Goal: Task Accomplishment & Management: Manage account settings

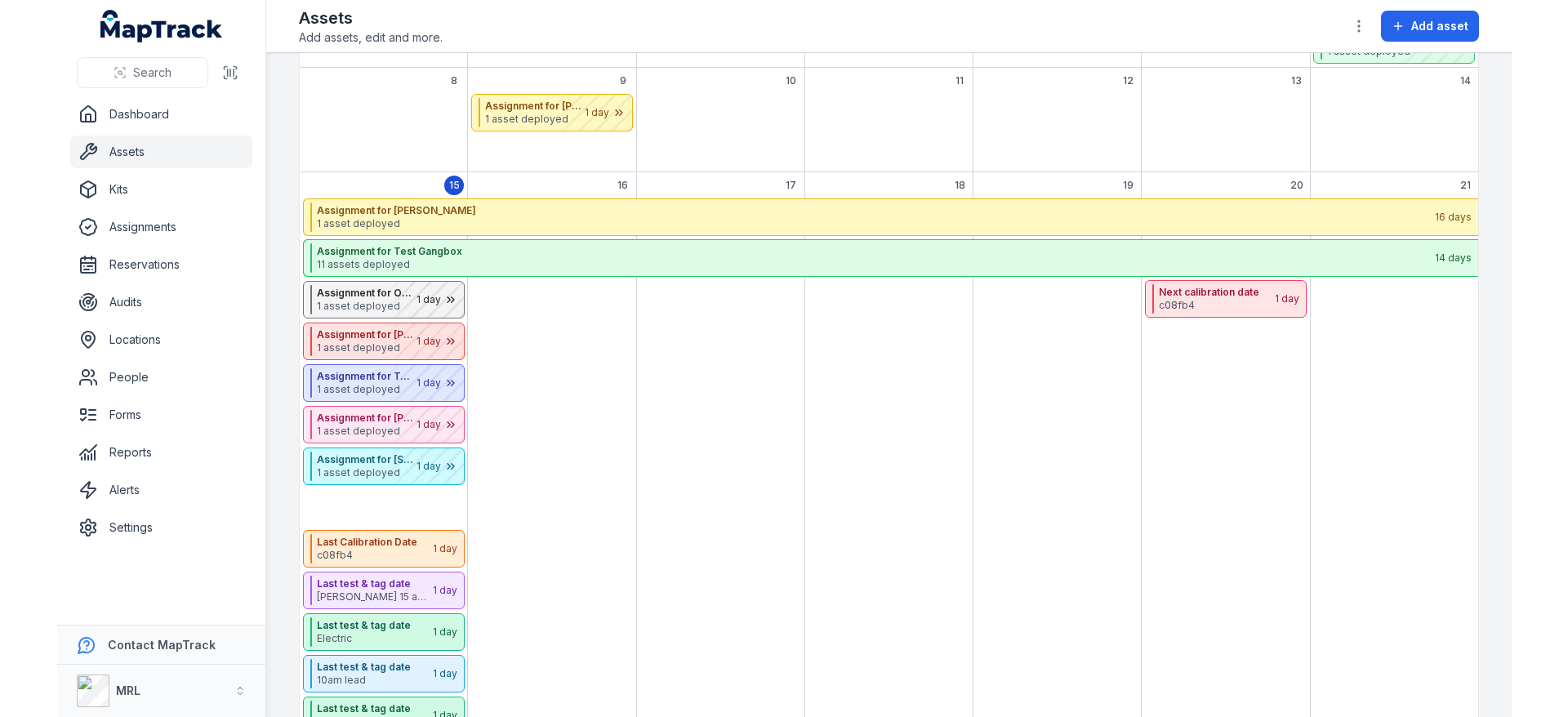
scroll to position [1732, 0]
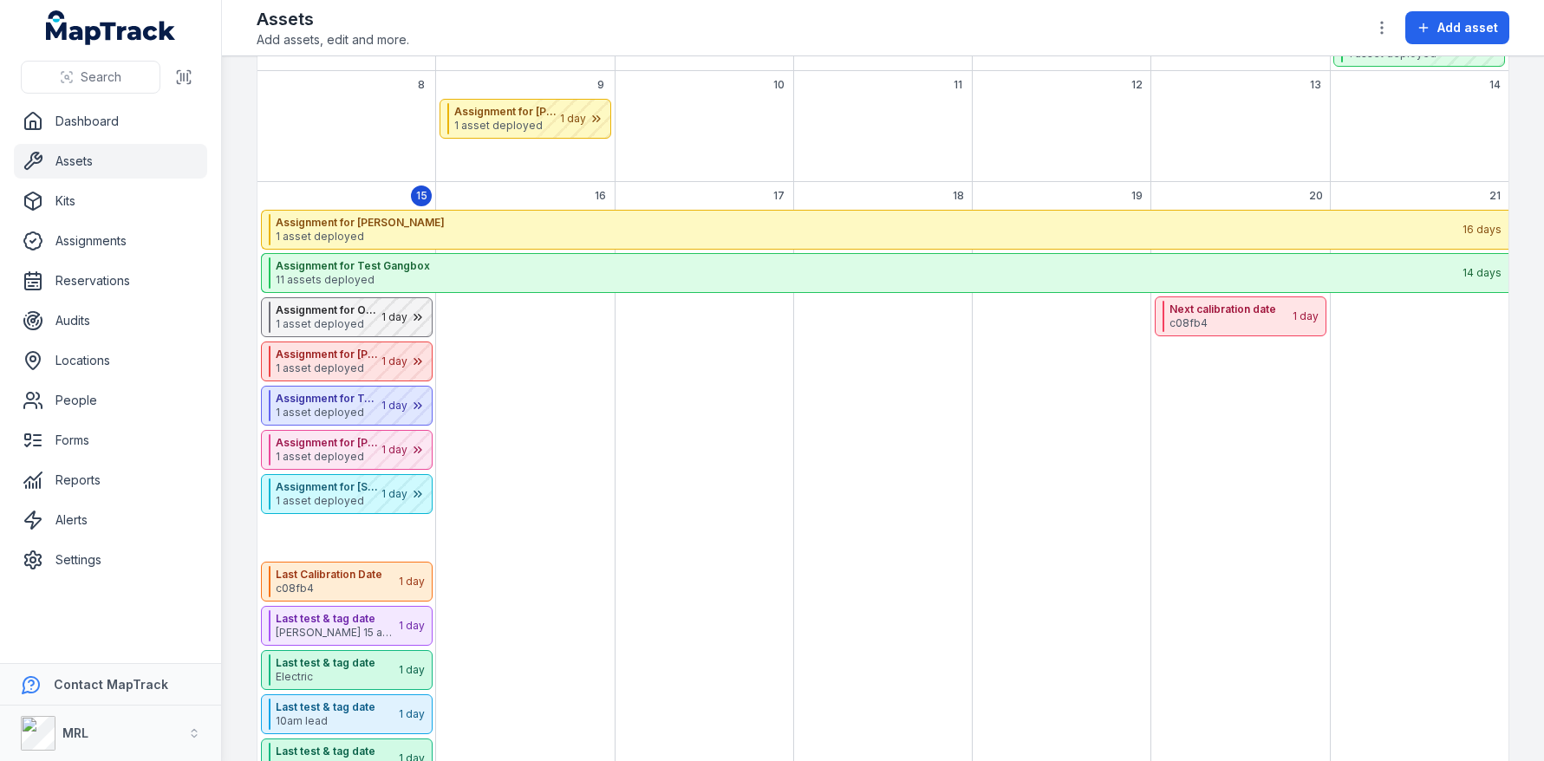
click at [154, 155] on link "Assets" at bounding box center [110, 161] width 193 height 35
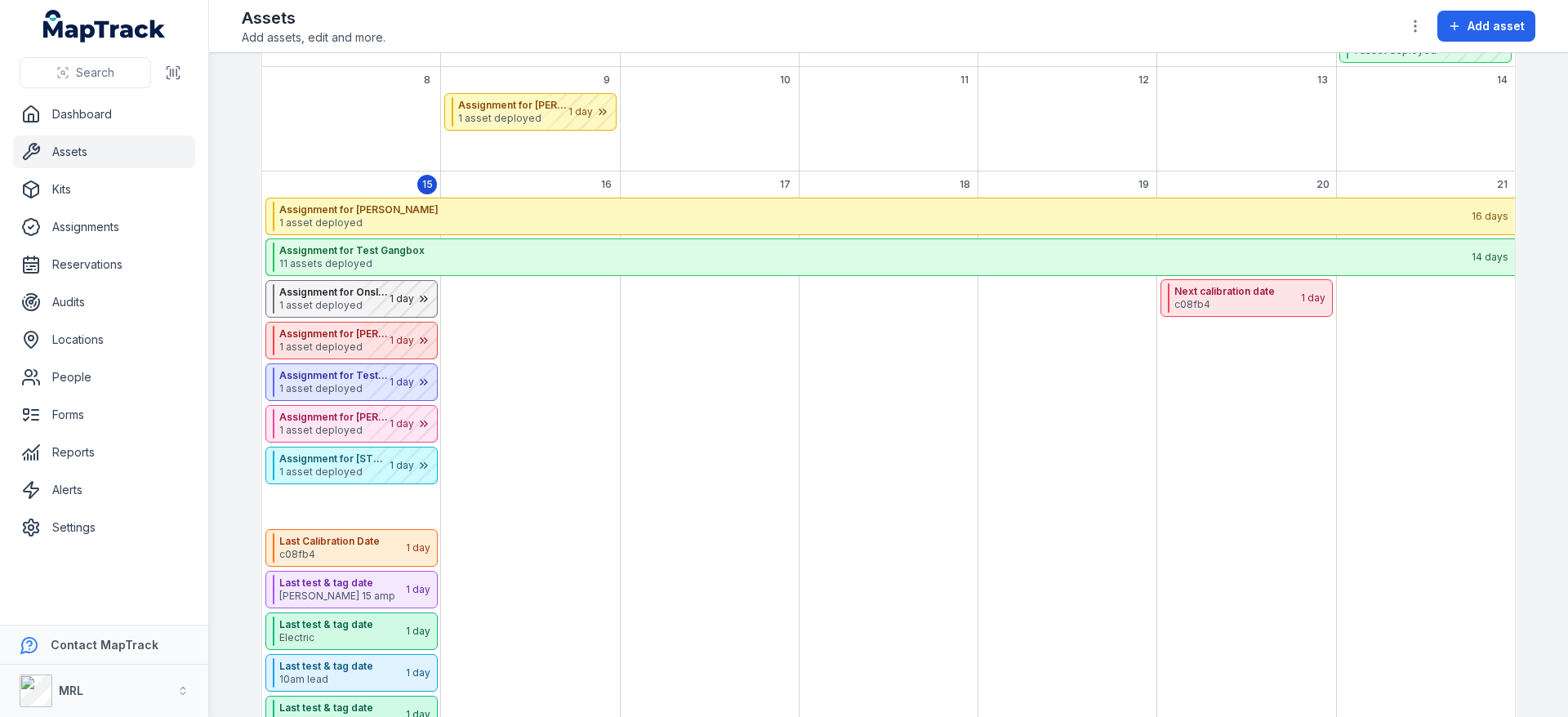
click at [81, 159] on link "Assets" at bounding box center [104, 152] width 182 height 33
click at [111, 414] on link "Forms" at bounding box center [104, 415] width 182 height 33
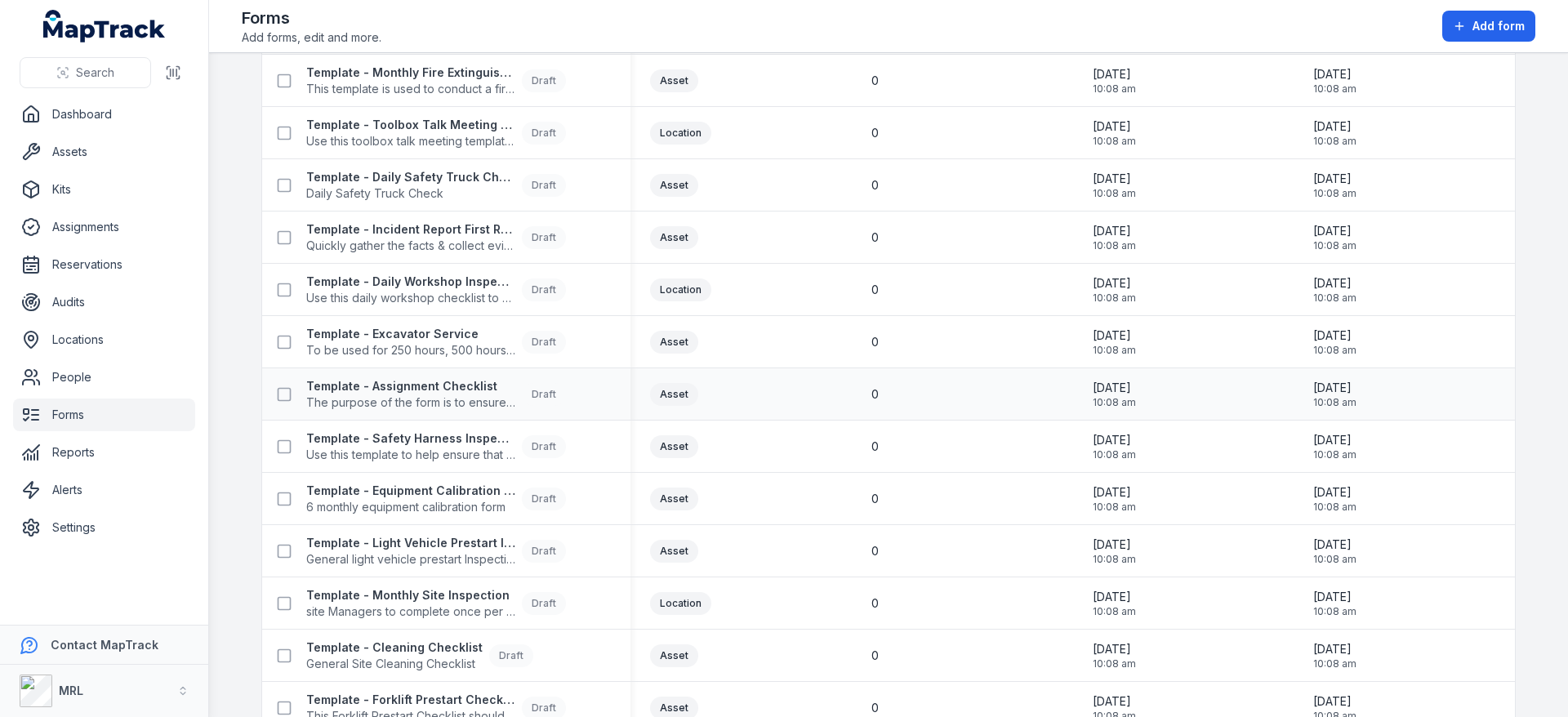
scroll to position [263, 0]
click at [442, 496] on strong "Template - Equipment Calibration Form" at bounding box center [411, 492] width 209 height 16
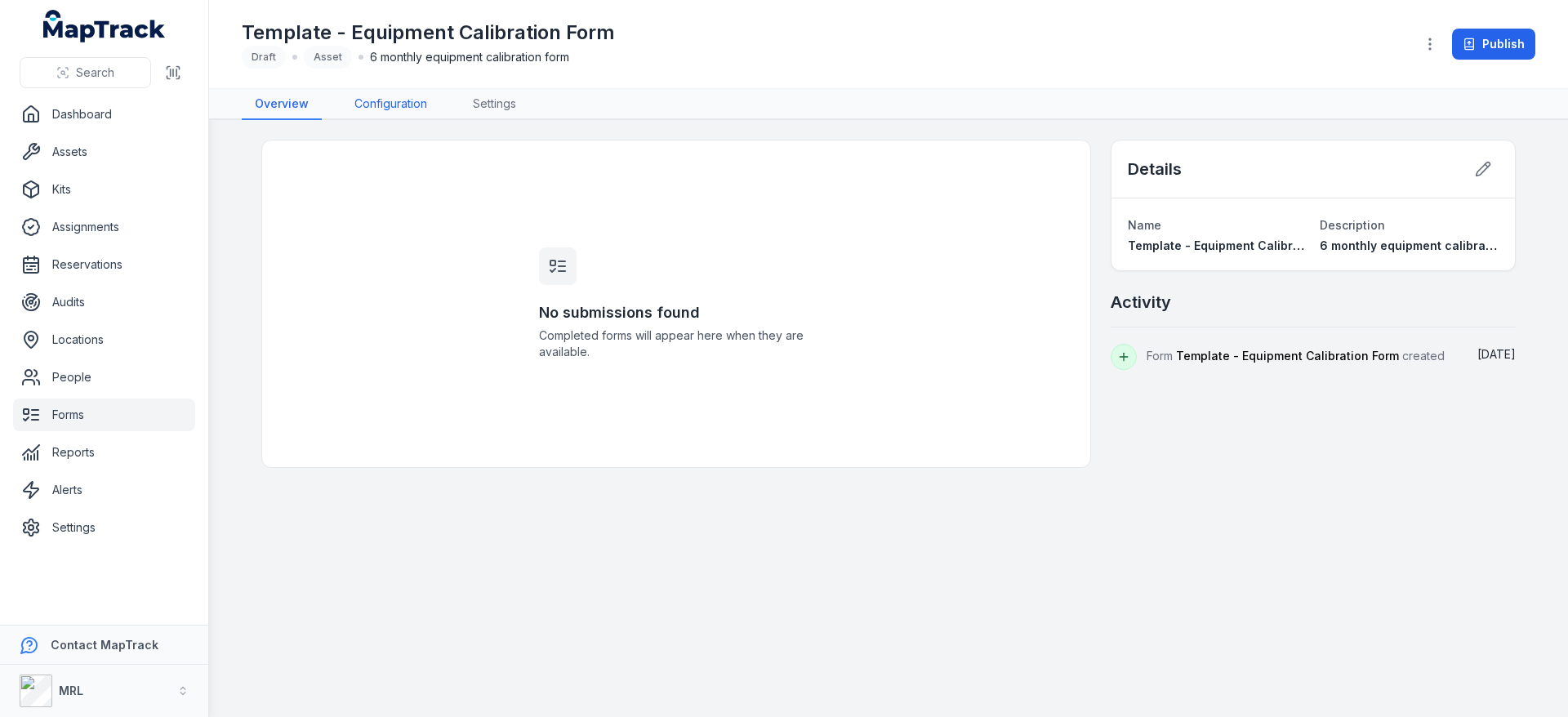
click at [371, 106] on link "Configuration" at bounding box center [390, 104] width 99 height 31
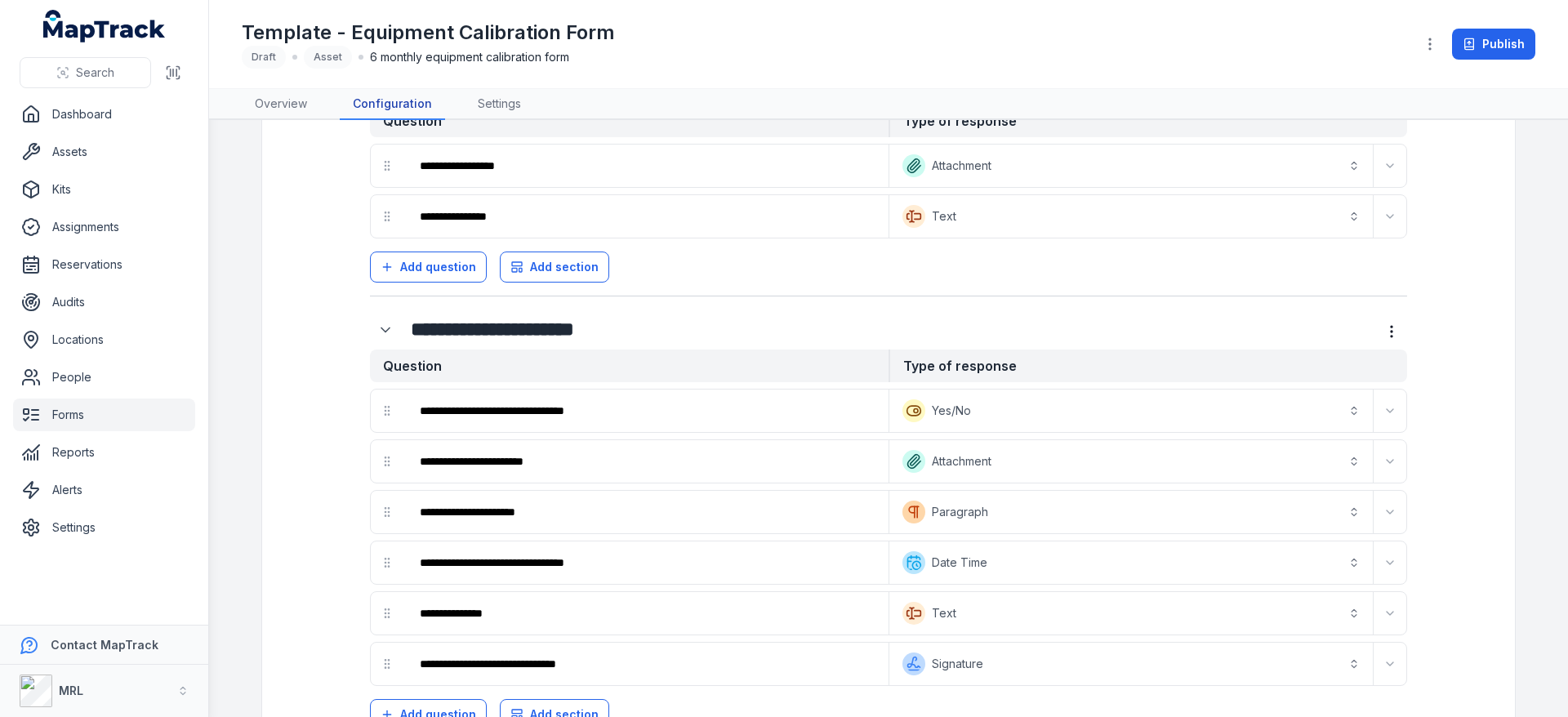
scroll to position [449, 0]
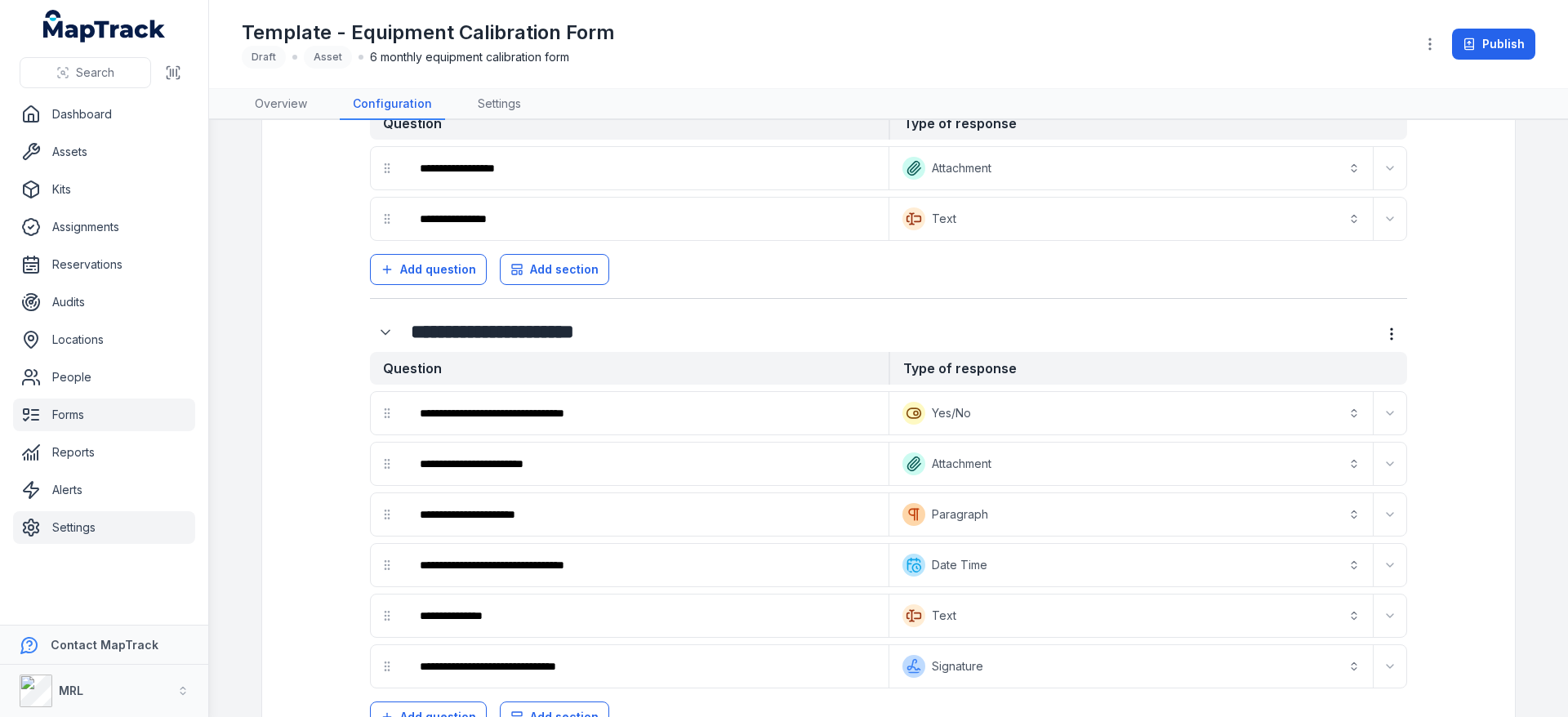
click at [118, 538] on link "Settings" at bounding box center [104, 528] width 182 height 33
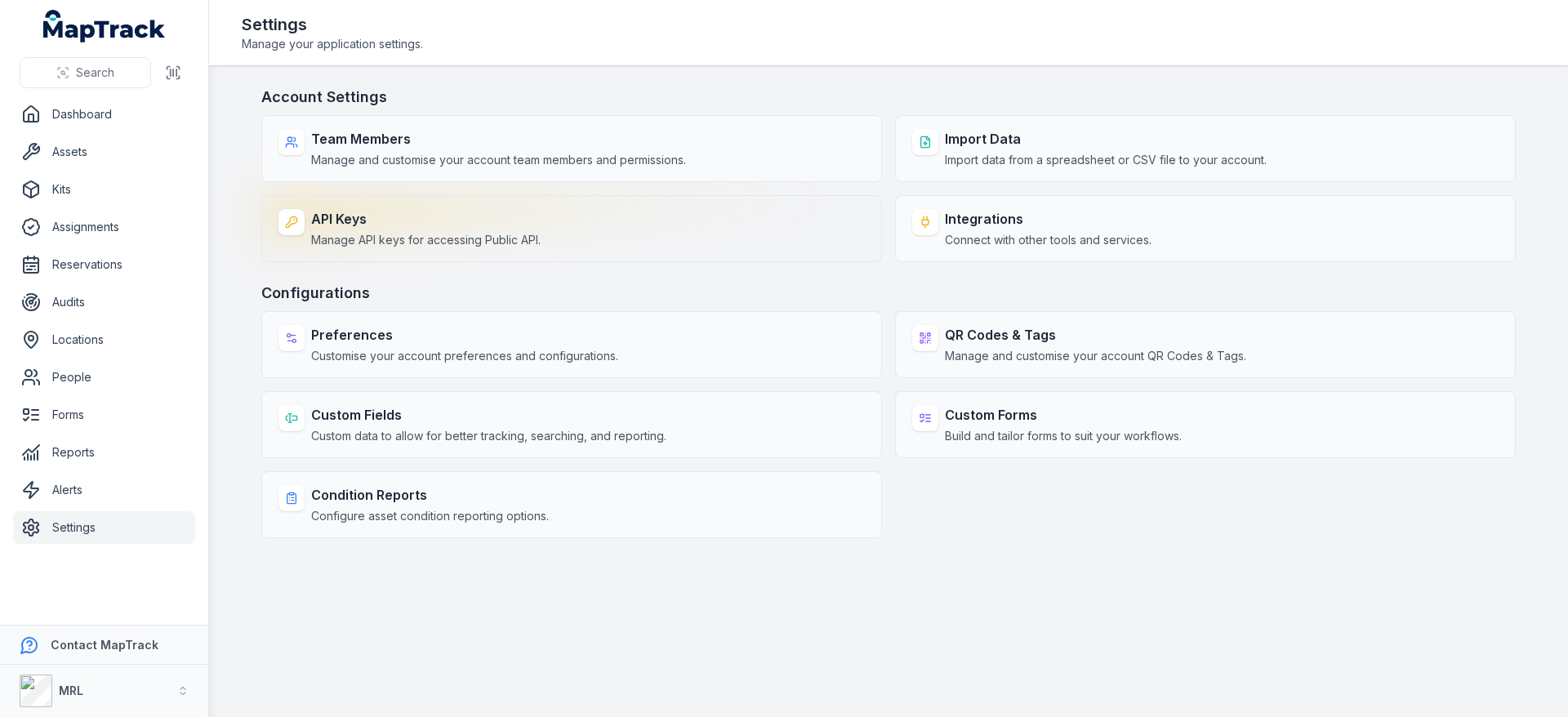
click at [377, 245] on span "Manage API keys for accessing Public API." at bounding box center [426, 239] width 230 height 16
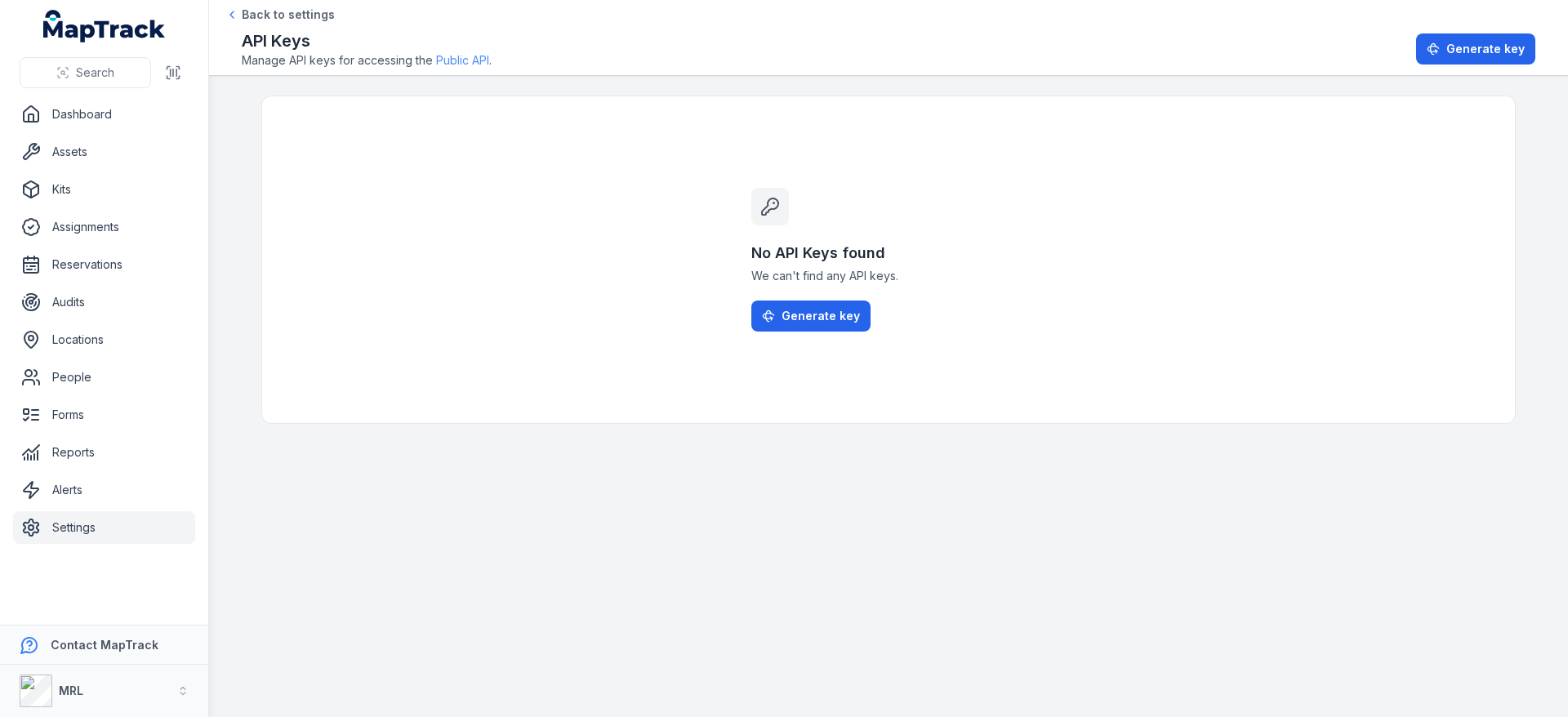
click at [472, 65] on link "Public API" at bounding box center [463, 59] width 53 height 16
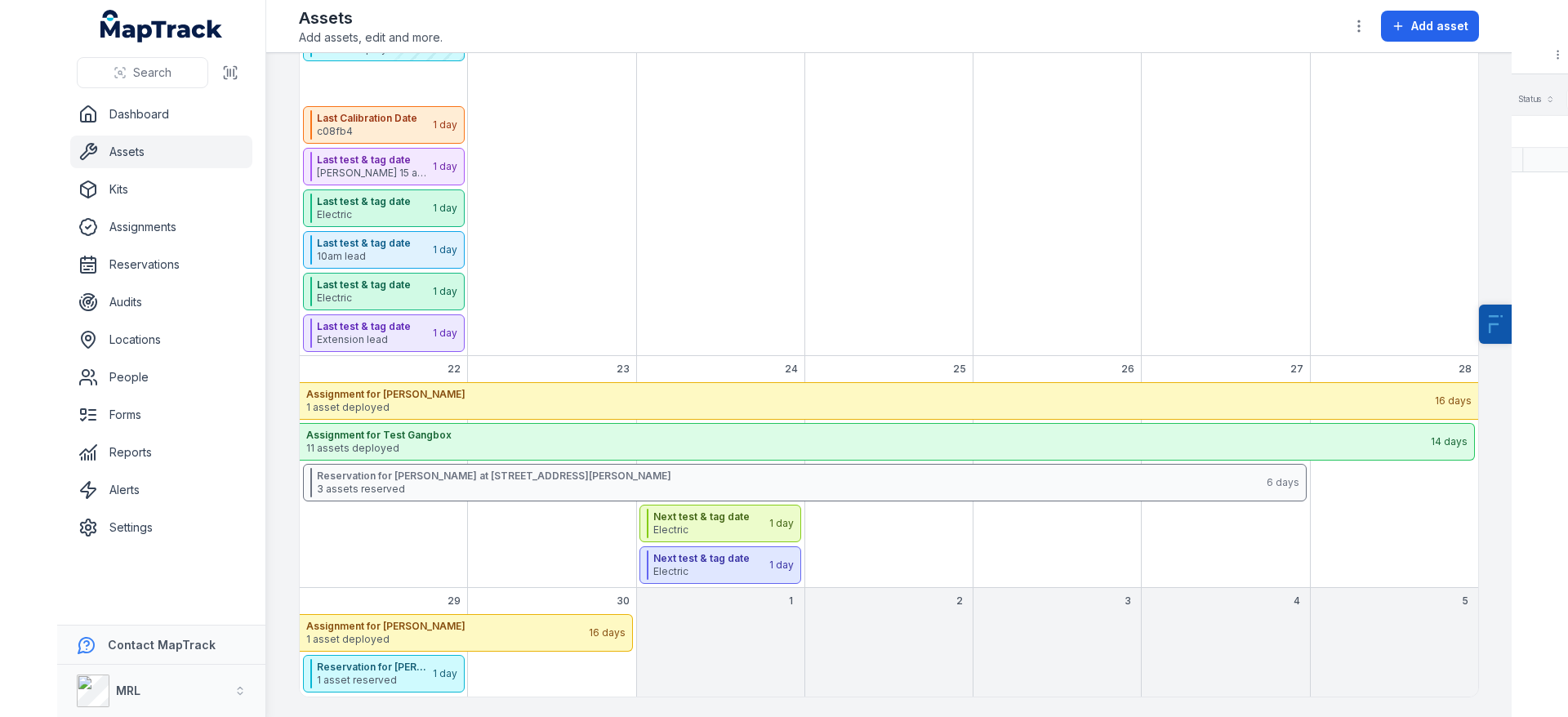
scroll to position [1759, 0]
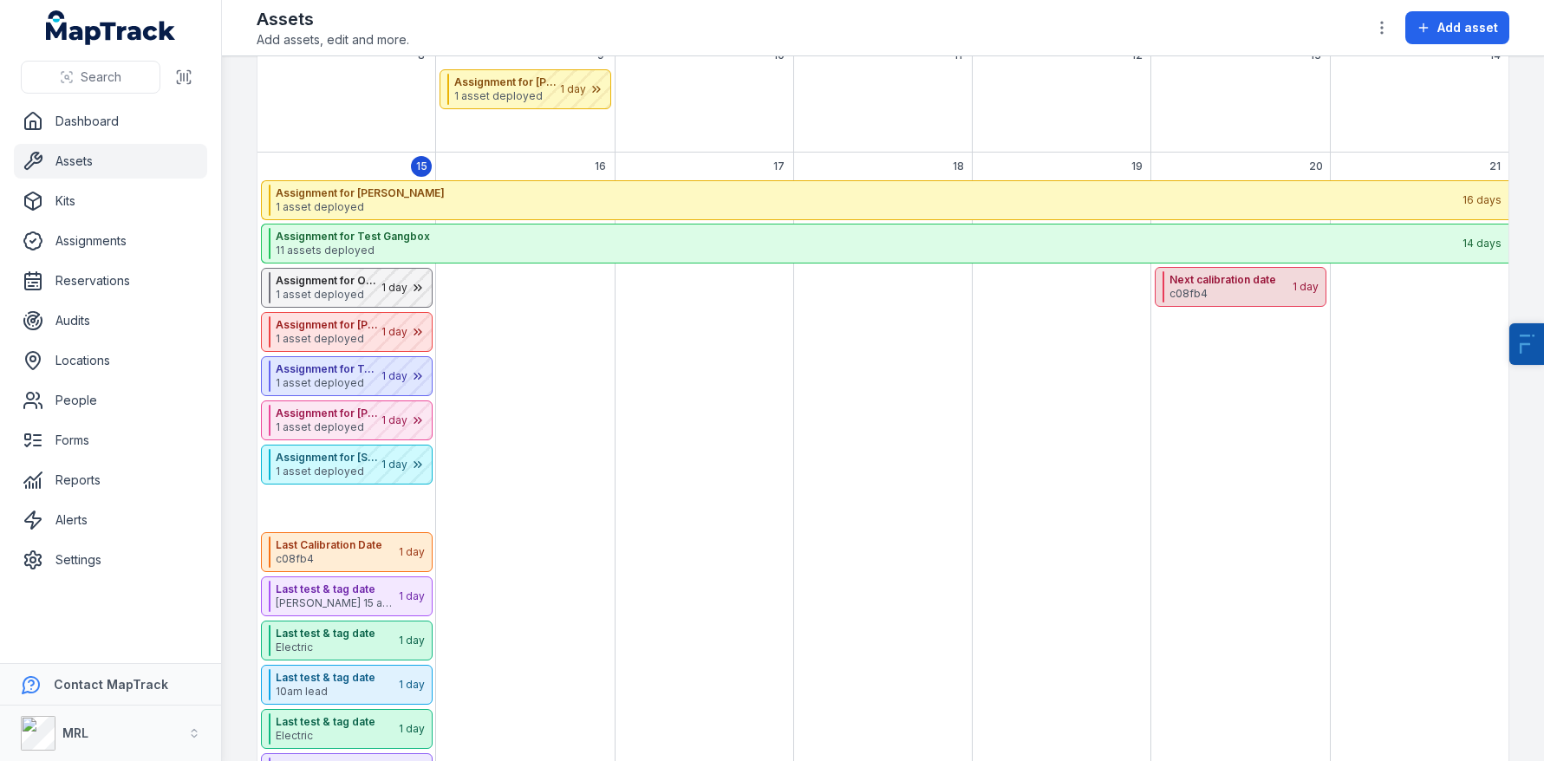
click at [1235, 289] on span "c08fb4" at bounding box center [1229, 294] width 121 height 14
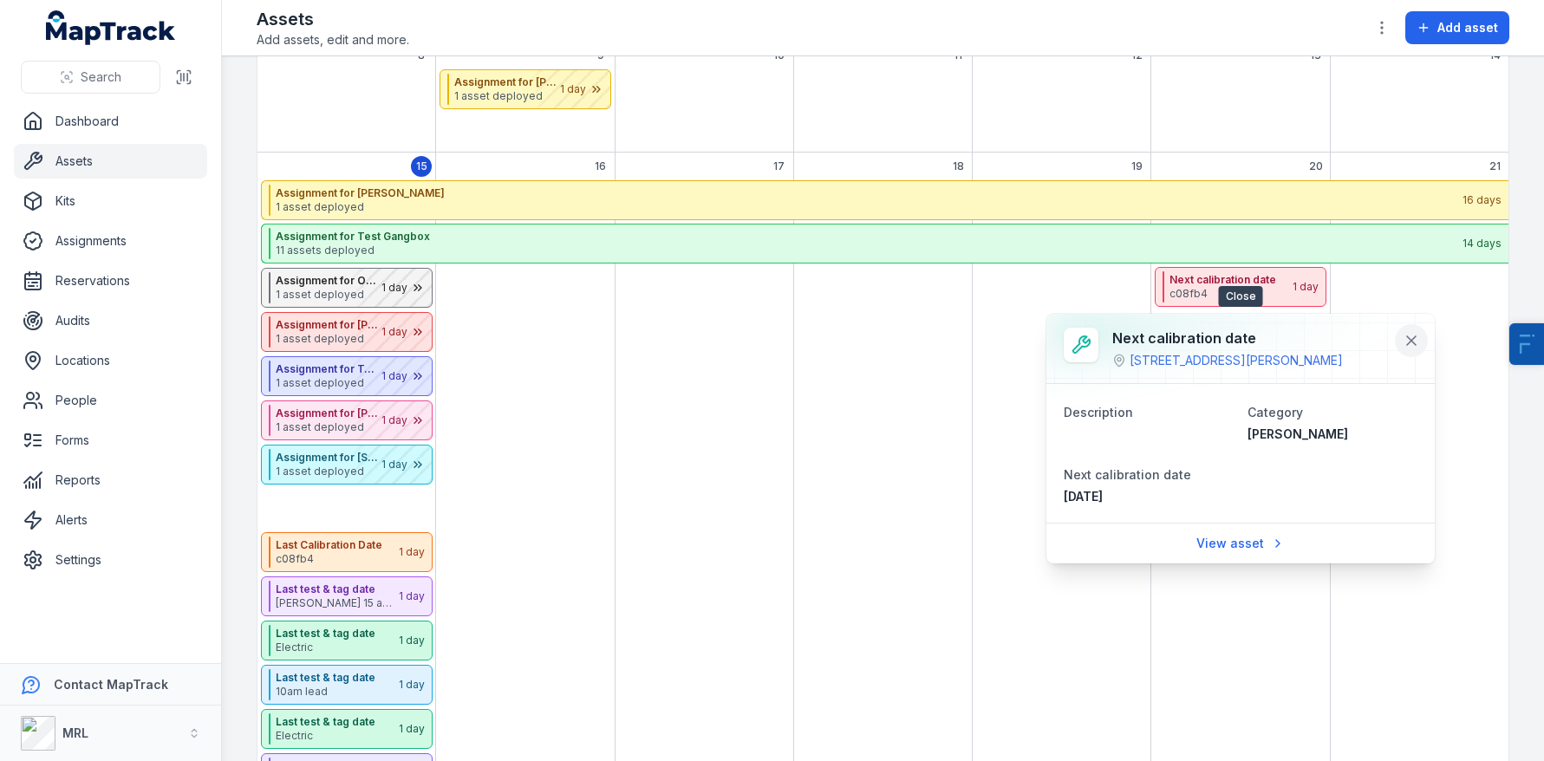
click at [1409, 343] on icon at bounding box center [1411, 340] width 17 height 17
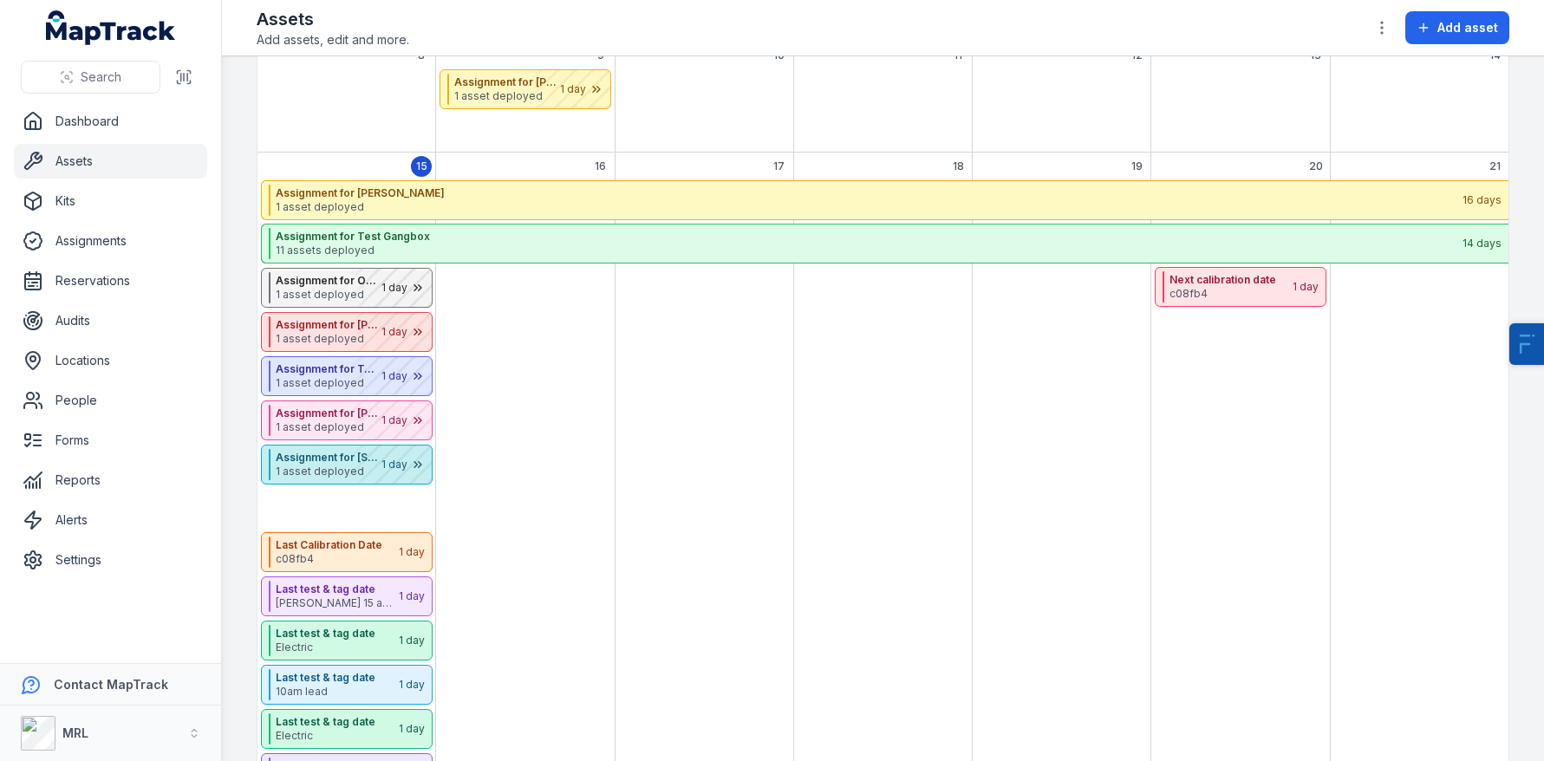
click at [347, 470] on div "September 2025" at bounding box center [388, 465] width 87 height 38
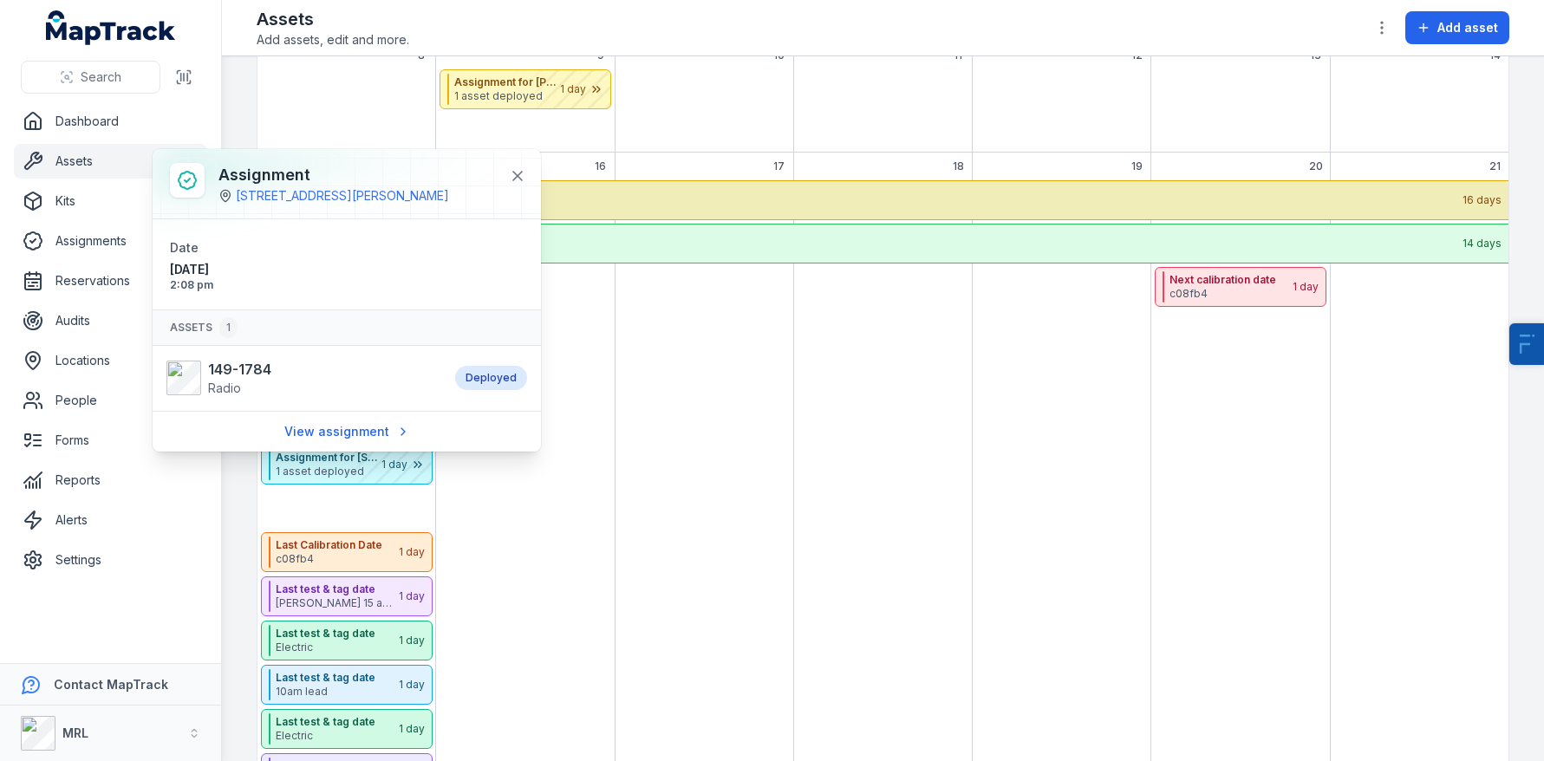
click at [758, 317] on div "September 2025" at bounding box center [704, 488] width 179 height 617
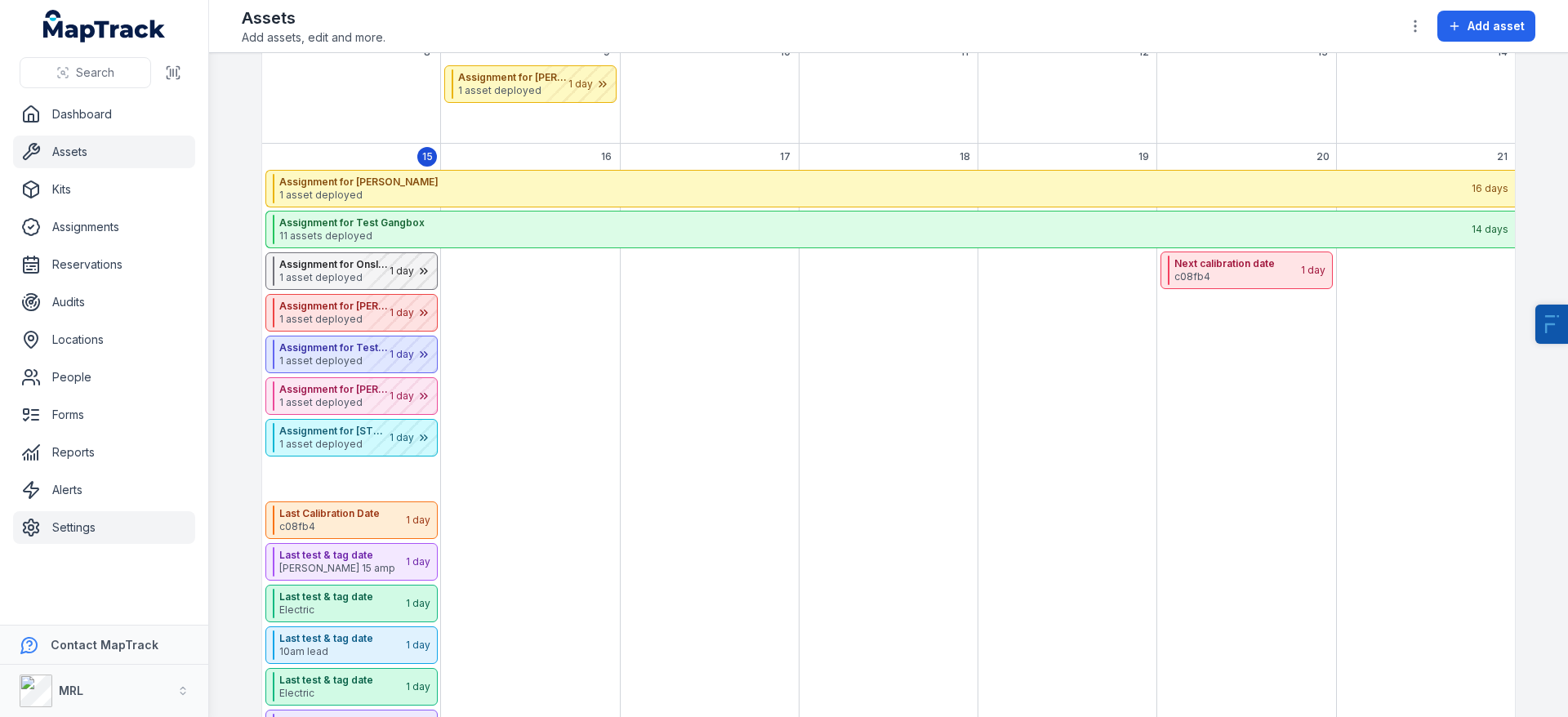
click at [82, 523] on link "Settings" at bounding box center [104, 528] width 182 height 33
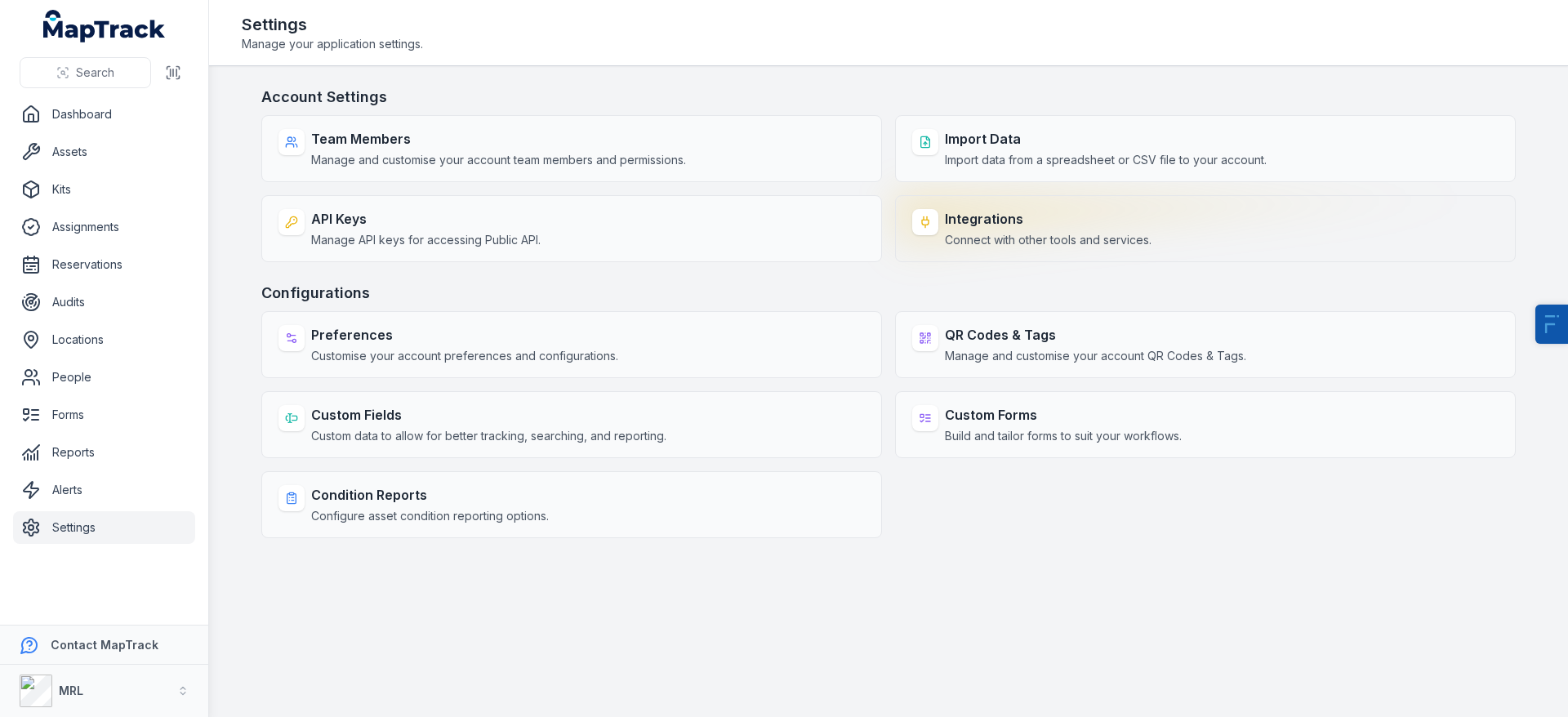
click at [931, 235] on div at bounding box center [925, 222] width 26 height 26
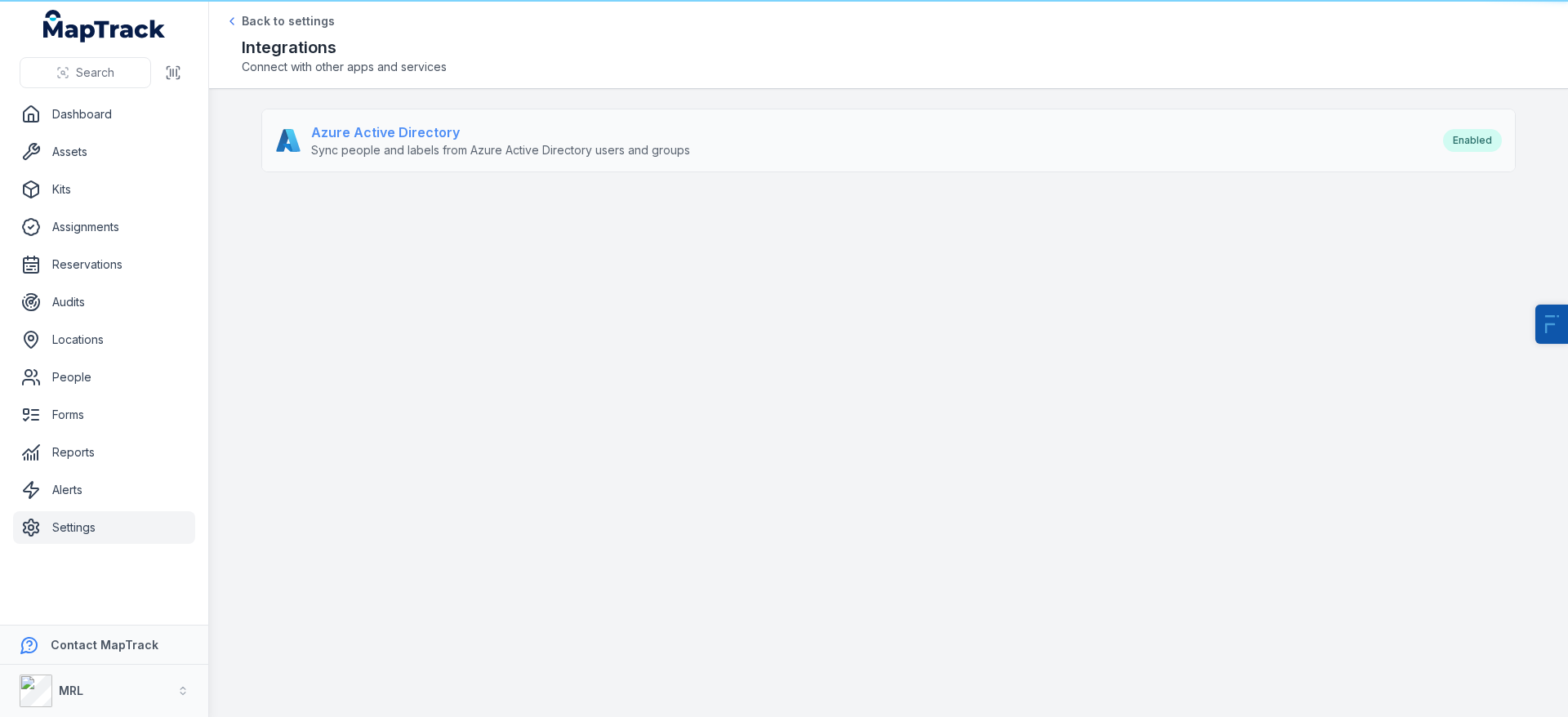
click at [433, 169] on link "Azure Active Directory Sync people and labels from Azure Active Directory users…" at bounding box center [889, 140] width 1253 height 62
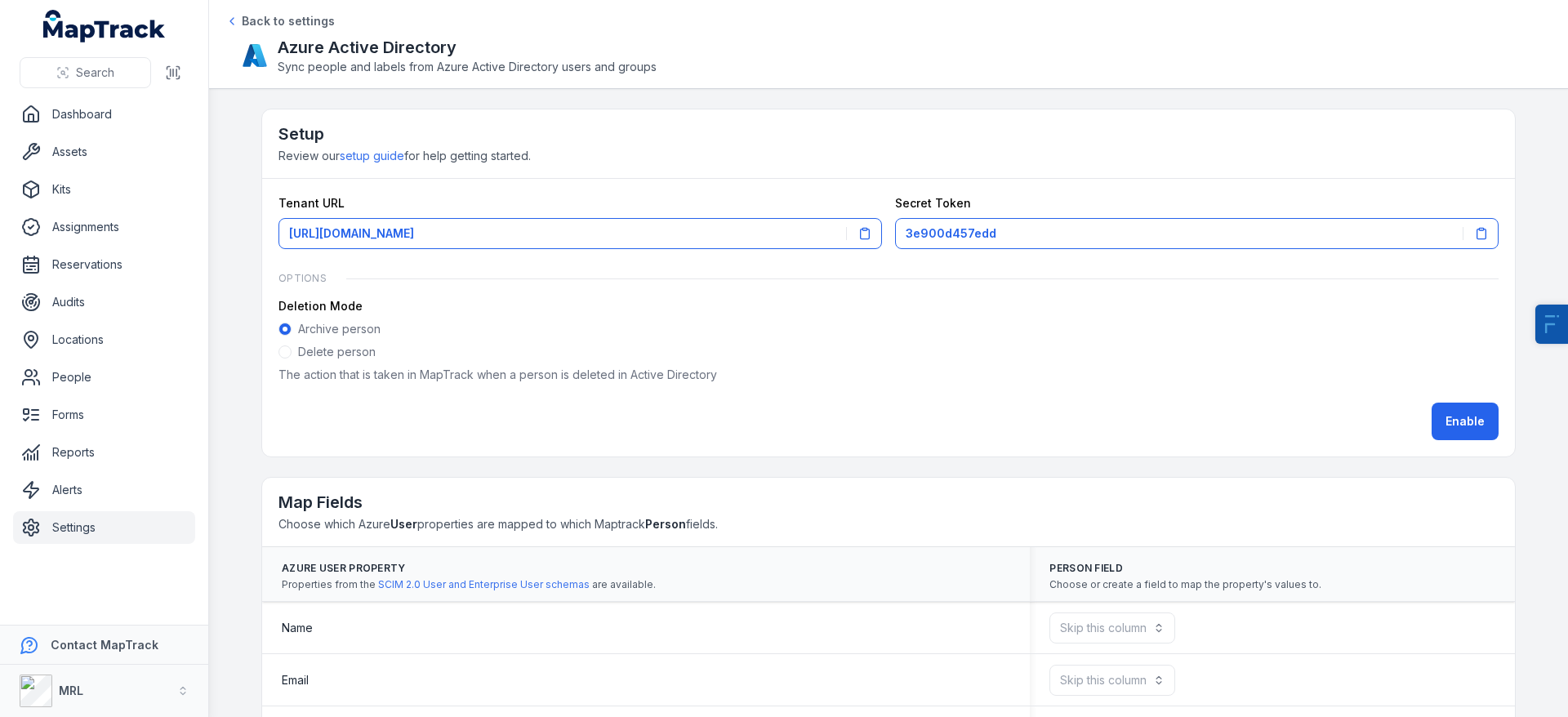
scroll to position [122, 0]
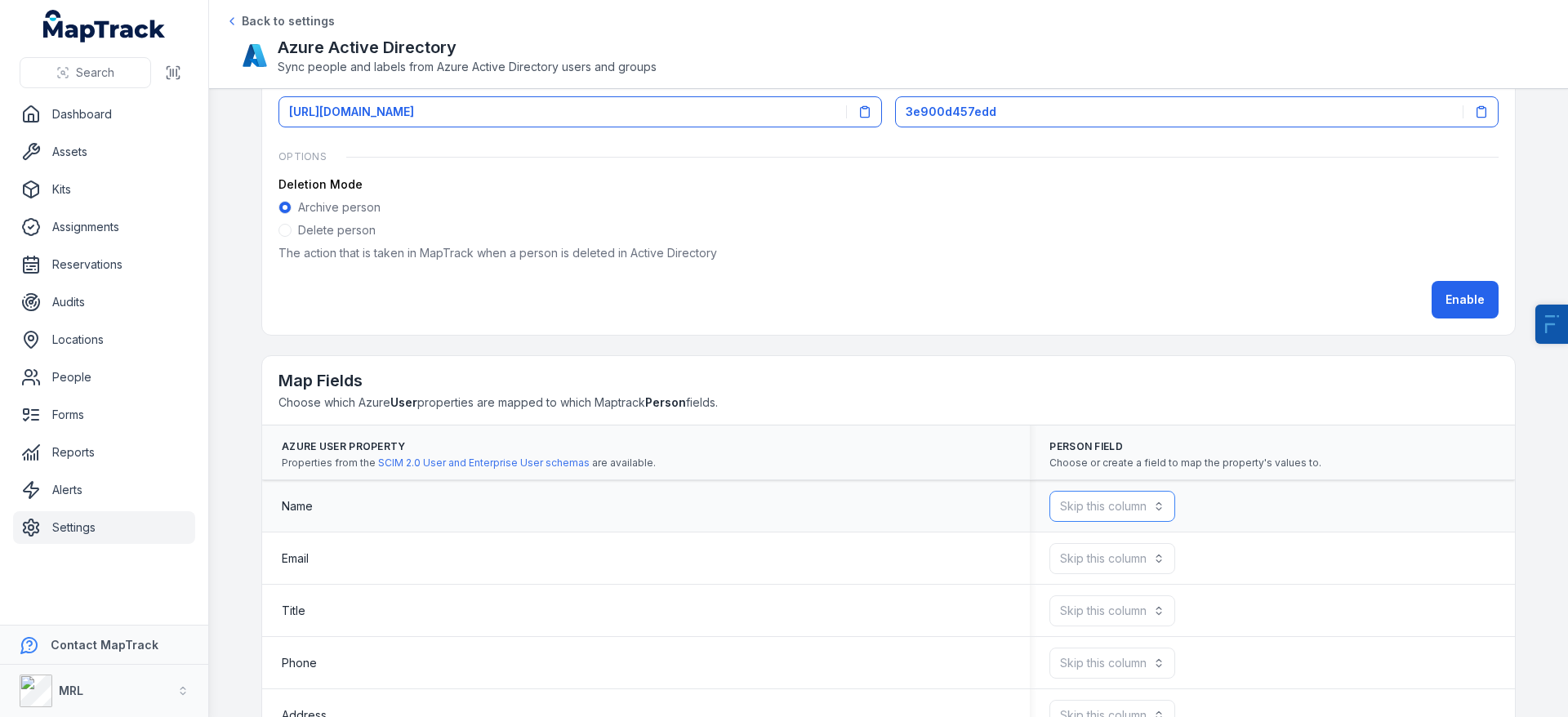
click at [1073, 508] on button "Skip this column" at bounding box center [1112, 506] width 125 height 31
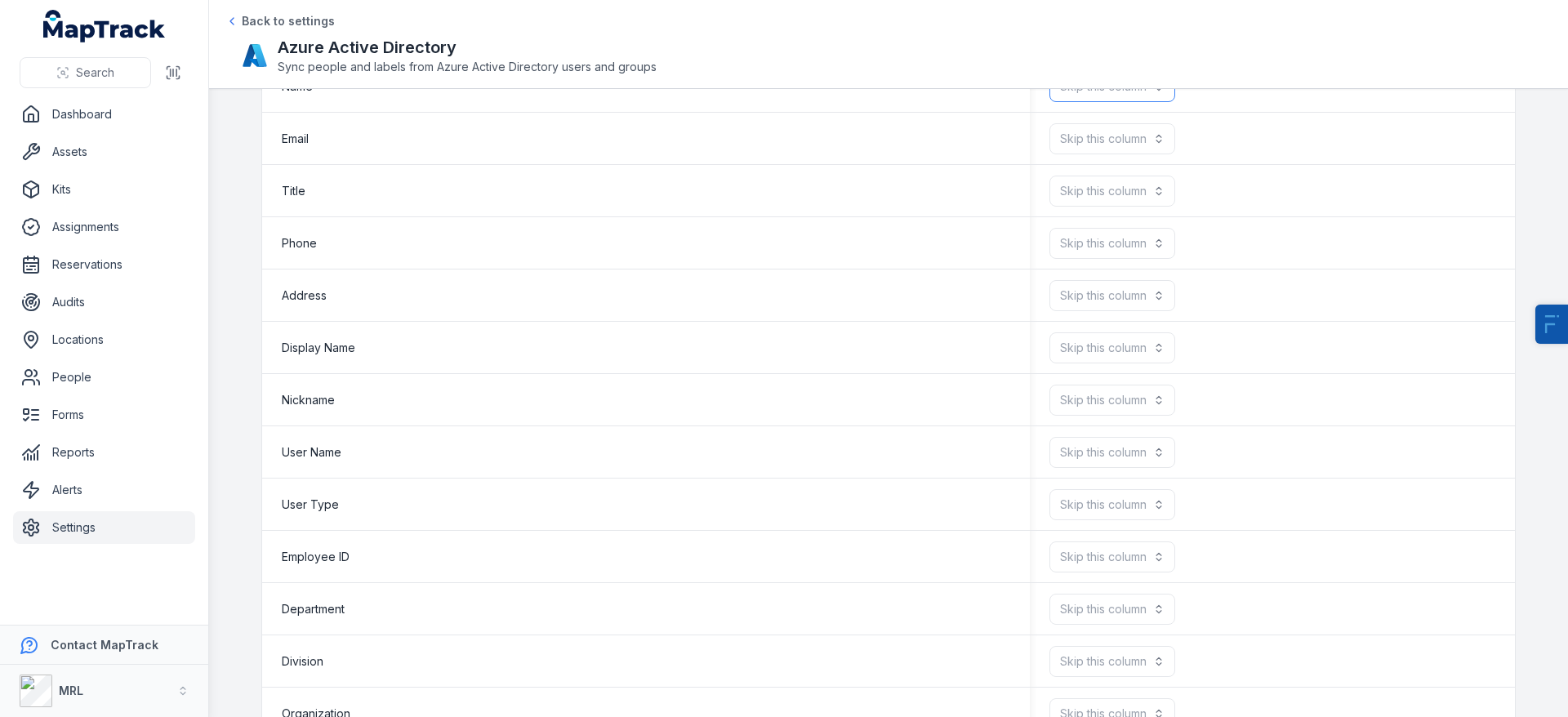
scroll to position [540, 0]
